Goal: Use online tool/utility: Utilize a website feature to perform a specific function

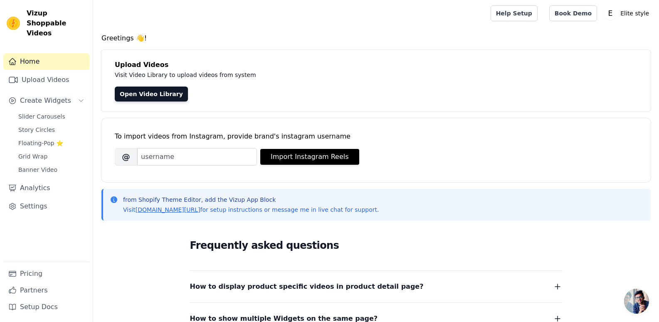
click at [64, 54] on link "Home" at bounding box center [46, 61] width 86 height 17
click at [155, 94] on link "Open Video Library" at bounding box center [151, 93] width 73 height 15
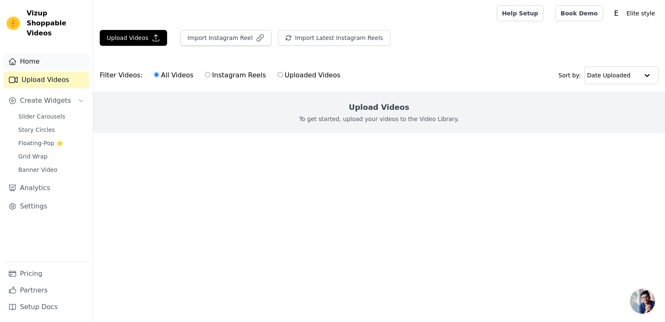
click at [63, 57] on link "Home" at bounding box center [46, 61] width 86 height 17
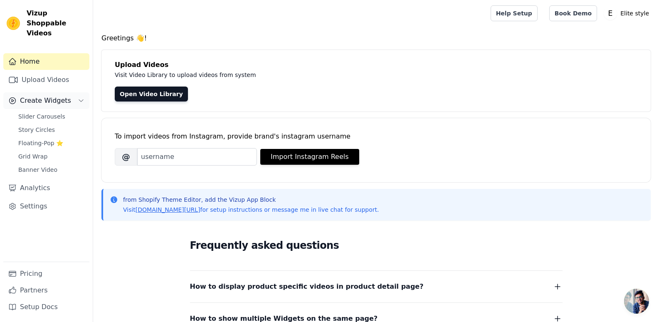
click at [54, 96] on span "Create Widgets" at bounding box center [45, 101] width 51 height 10
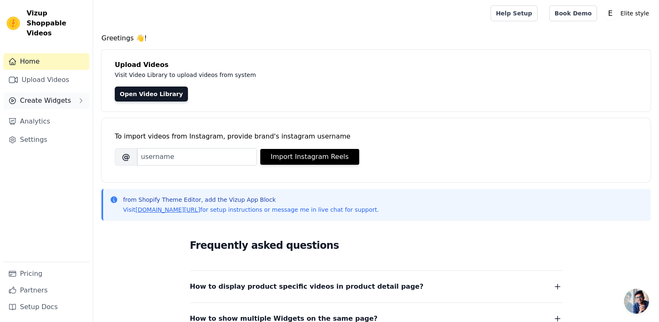
click at [50, 96] on span "Create Widgets" at bounding box center [45, 101] width 51 height 10
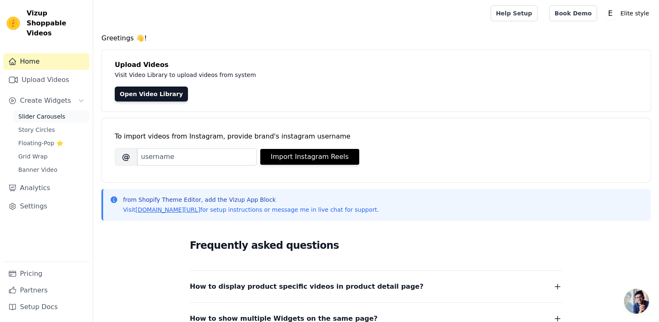
click at [57, 112] on span "Slider Carousels" at bounding box center [41, 116] width 47 height 8
